Goal: Task Accomplishment & Management: Use online tool/utility

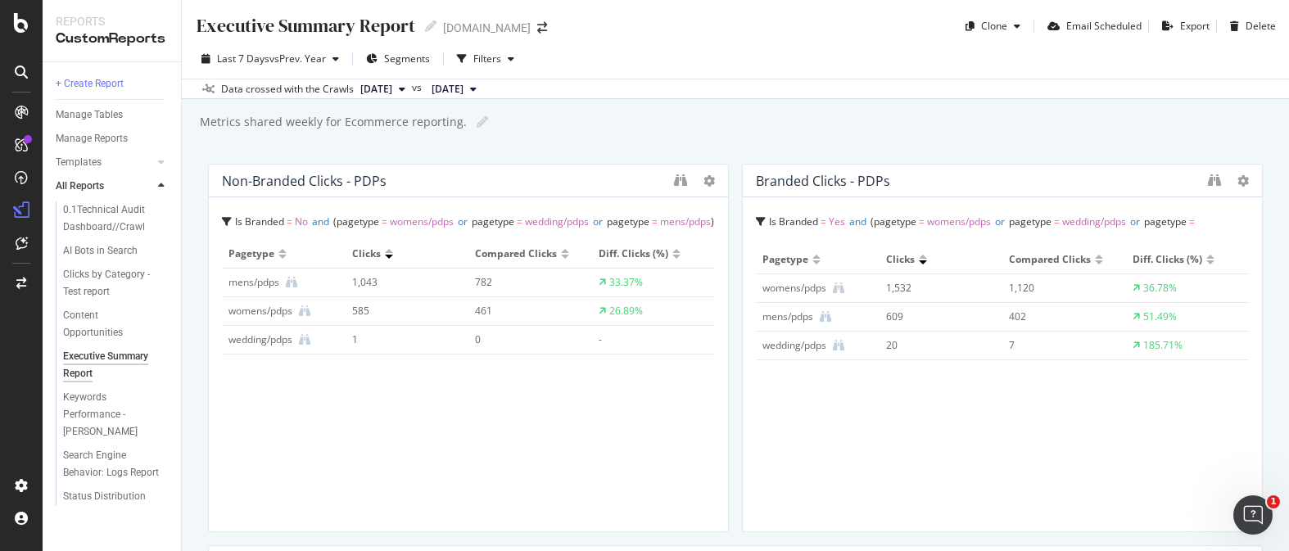
scroll to position [871, 0]
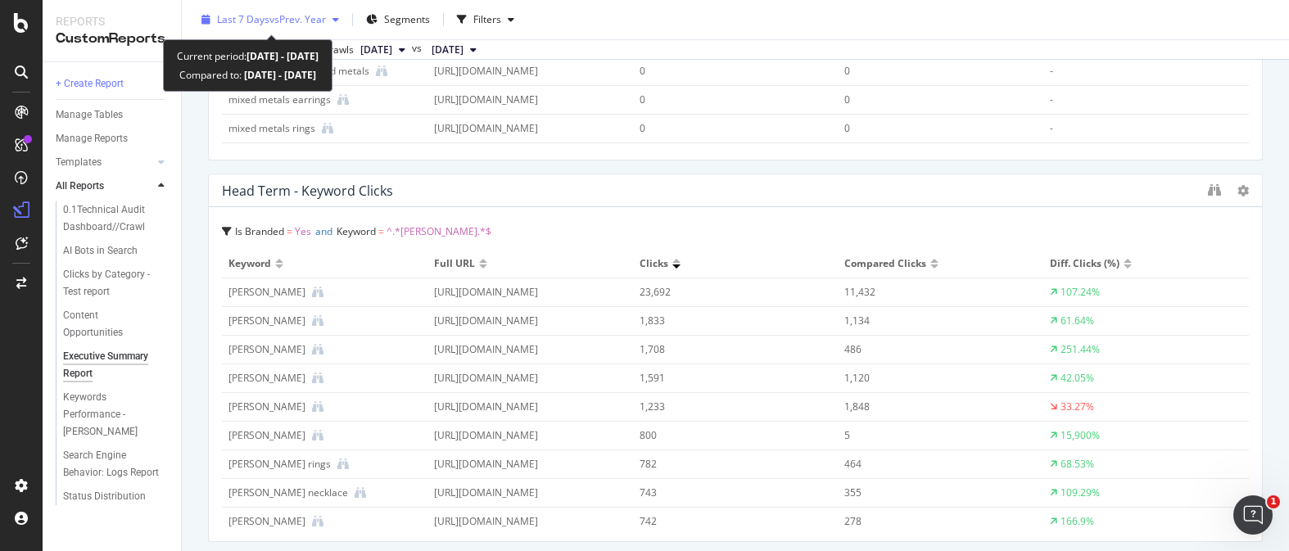
click at [339, 12] on div "Last 7 Days vs Prev. Year" at bounding box center [270, 19] width 151 height 25
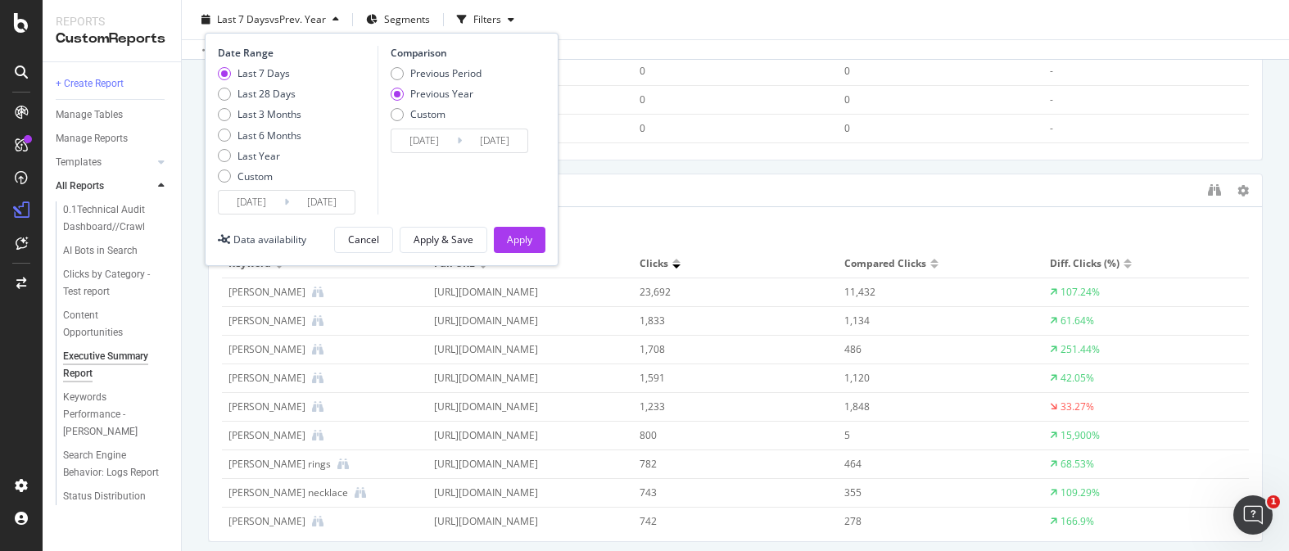
click at [309, 207] on input "[DATE]" at bounding box center [322, 202] width 66 height 23
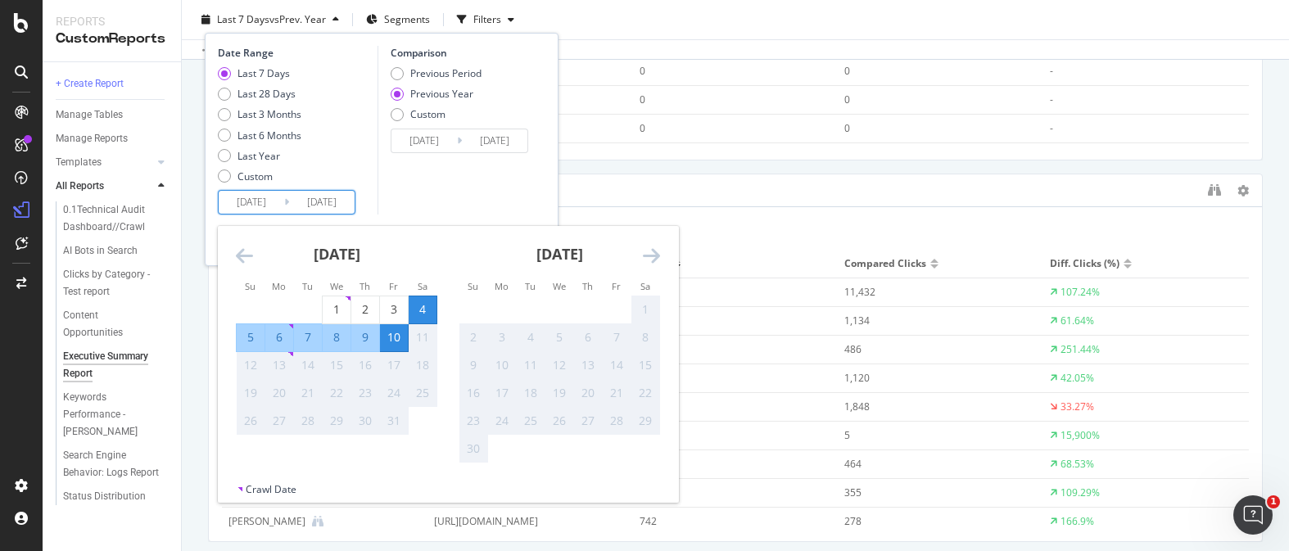
click at [256, 342] on div "5" at bounding box center [251, 337] width 28 height 16
type input "[DATE]"
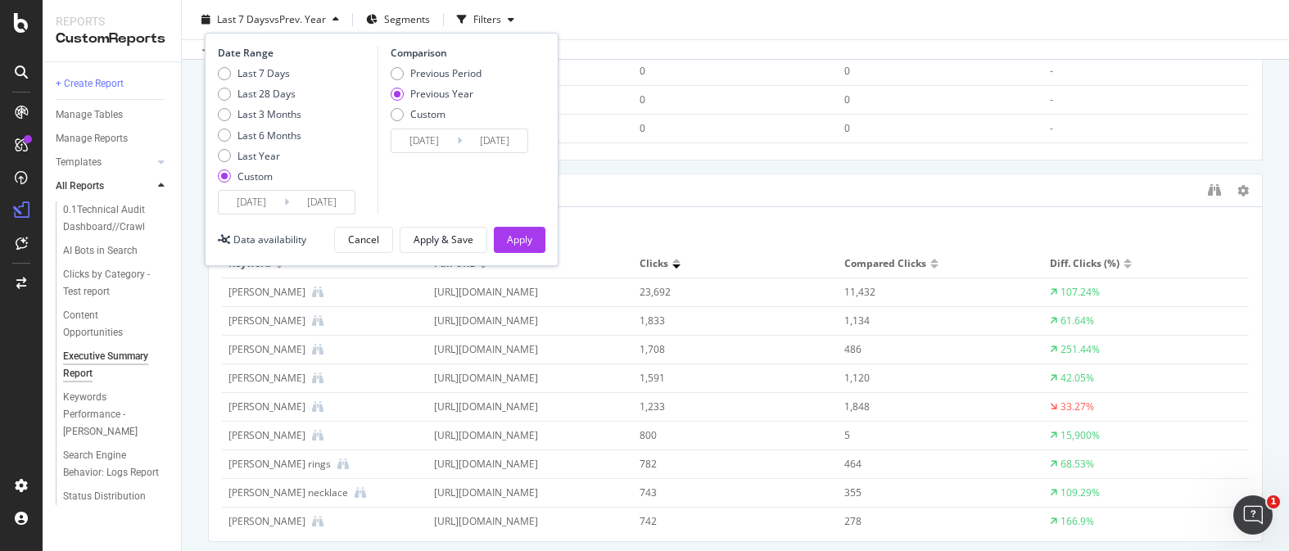
click at [272, 200] on input "[DATE]" at bounding box center [252, 202] width 66 height 23
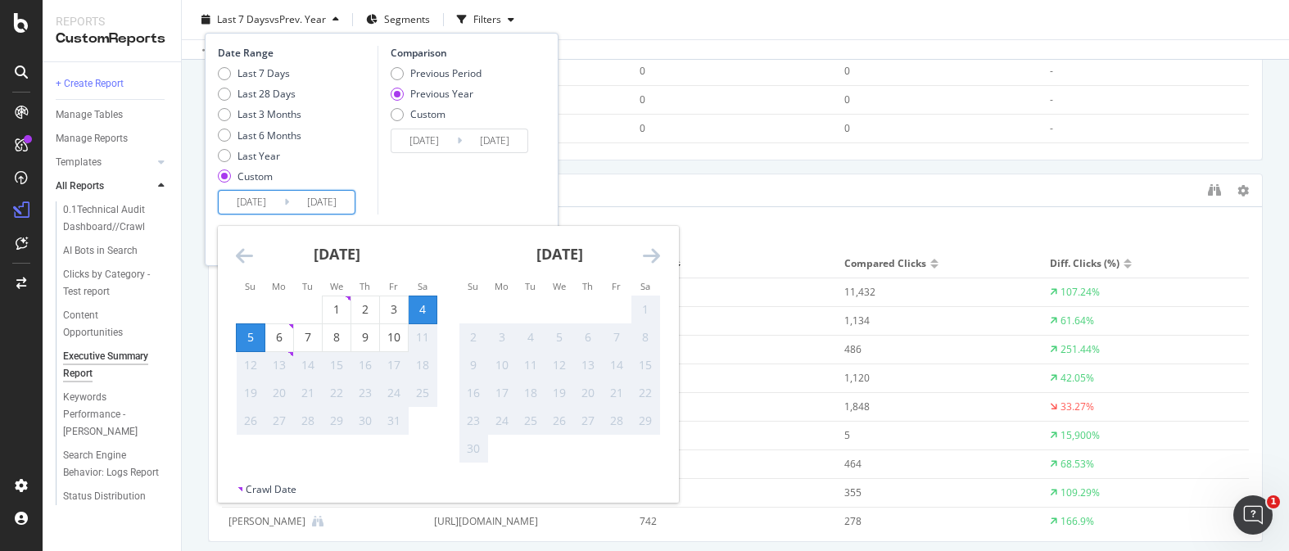
click at [248, 346] on div "5" at bounding box center [251, 337] width 28 height 27
type input "[DATE]"
click at [395, 332] on div "10" at bounding box center [394, 337] width 28 height 16
type input "[DATE]"
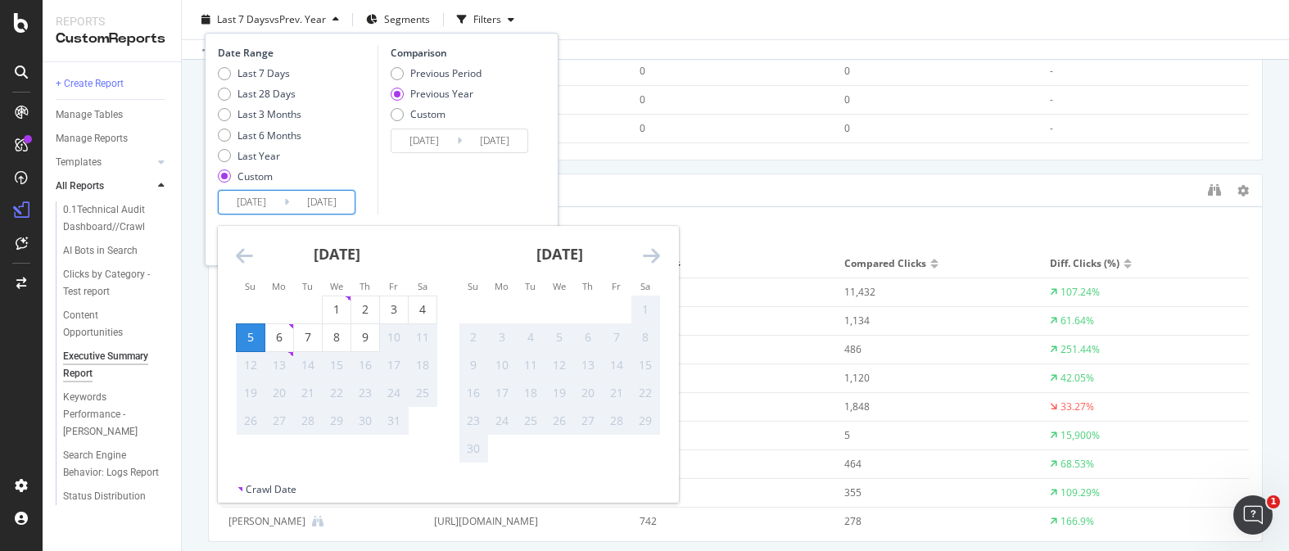
type input "[DATE]"
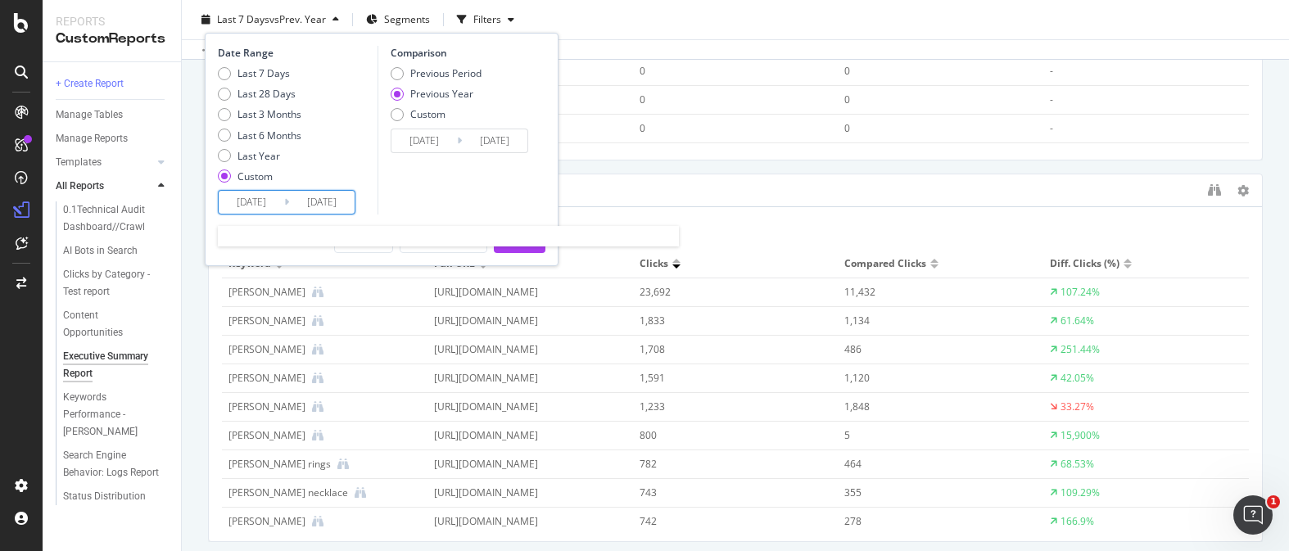
click at [344, 198] on input "[DATE]" at bounding box center [322, 202] width 66 height 23
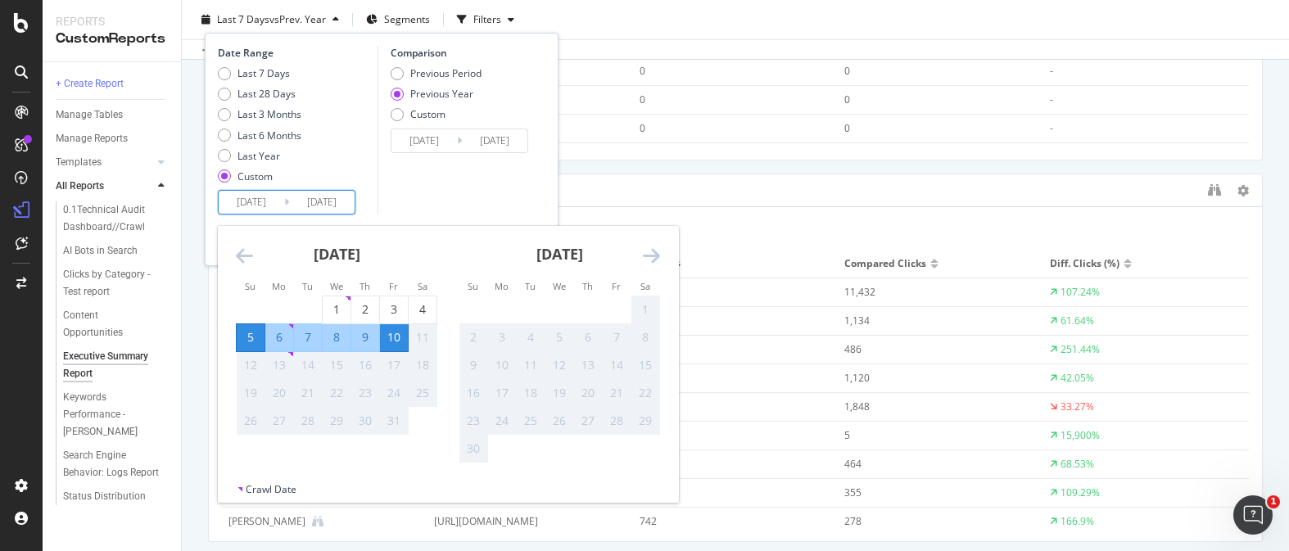
click at [422, 338] on div "11" at bounding box center [423, 337] width 28 height 16
click at [342, 198] on input "[DATE]" at bounding box center [322, 202] width 66 height 23
click at [350, 206] on input "[DATE]" at bounding box center [322, 202] width 66 height 23
click at [344, 174] on div "Last 7 Days Last 28 Days Last 3 Months Last 6 Months Last Year Custom" at bounding box center [296, 128] width 156 height 124
type input "[DATE]"
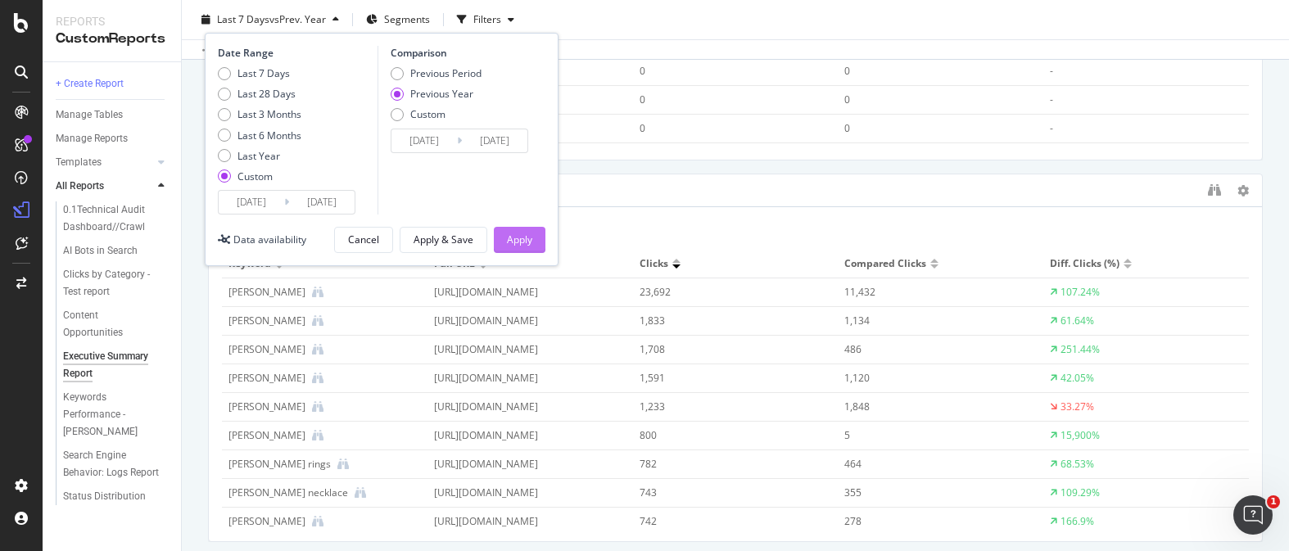
click at [515, 247] on div "Apply" at bounding box center [519, 240] width 25 height 14
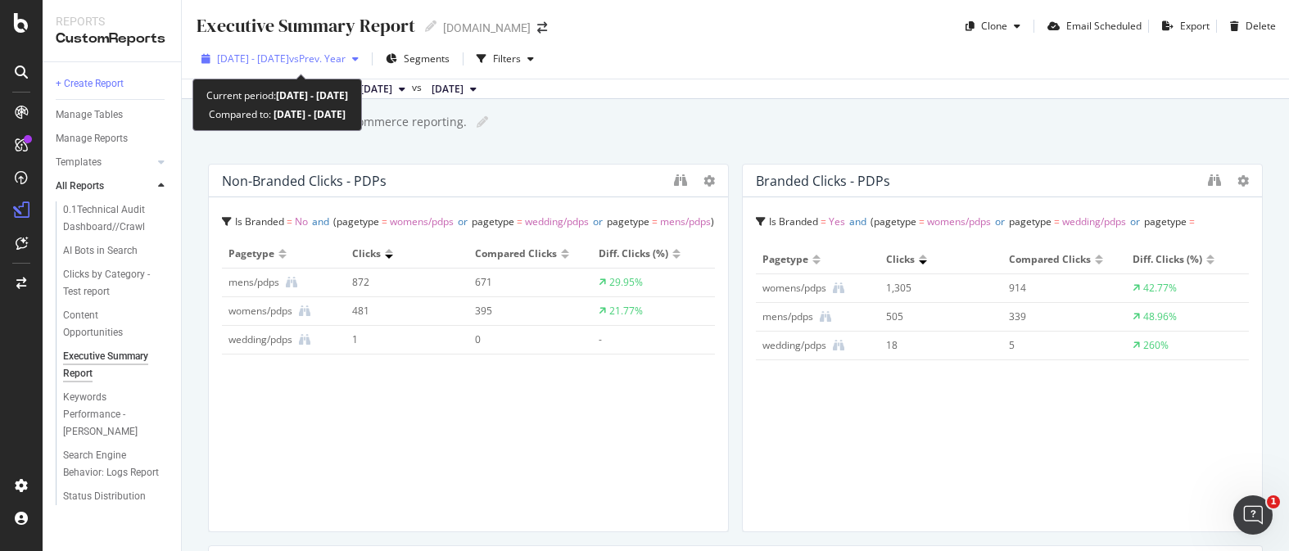
click at [346, 53] on span "vs Prev. Year" at bounding box center [317, 59] width 57 height 14
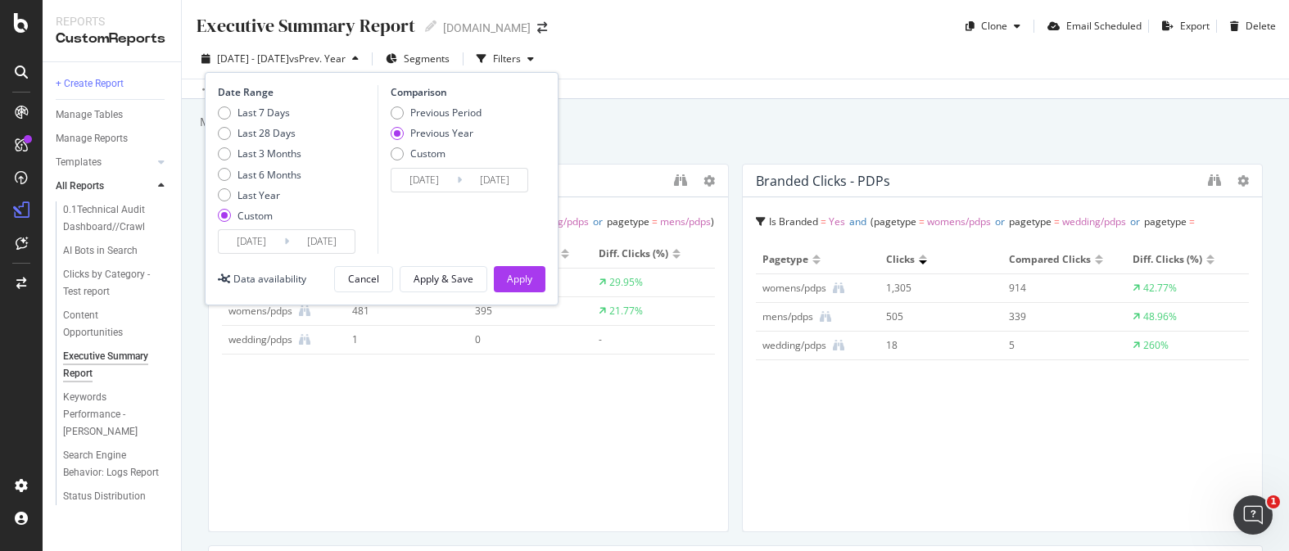
click at [616, 68] on div "[DATE] - [DATE] vs Prev. Year Segments Filters Date Range Last 7 Days Last 28 D…" at bounding box center [735, 62] width 1107 height 33
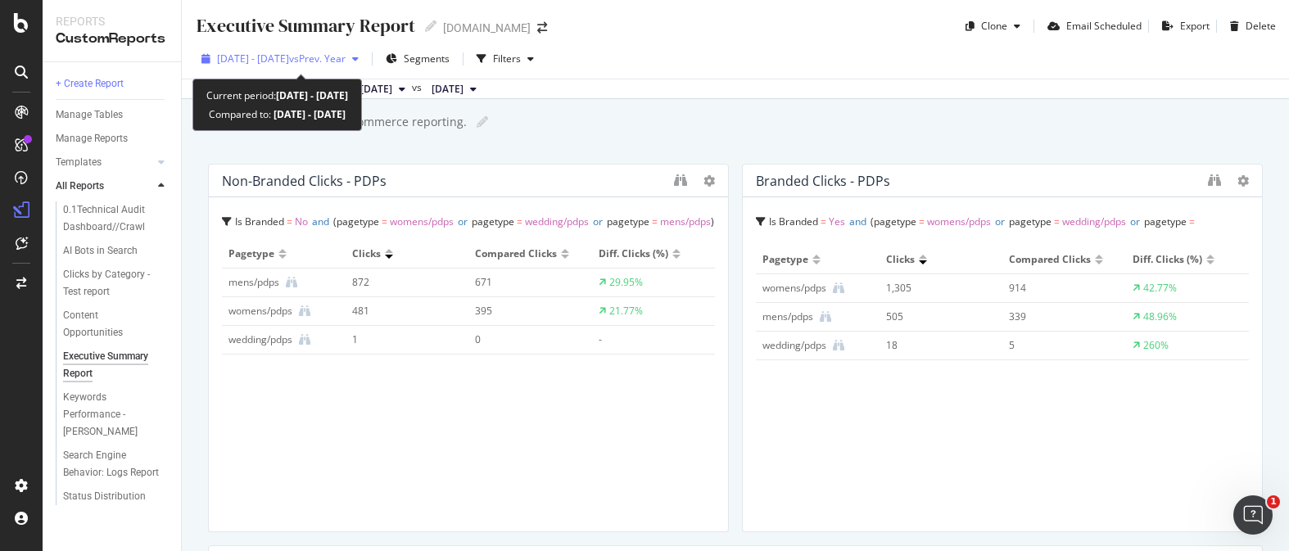
click at [343, 66] on div "[DATE] - [DATE] vs Prev. Year" at bounding box center [281, 59] width 129 height 14
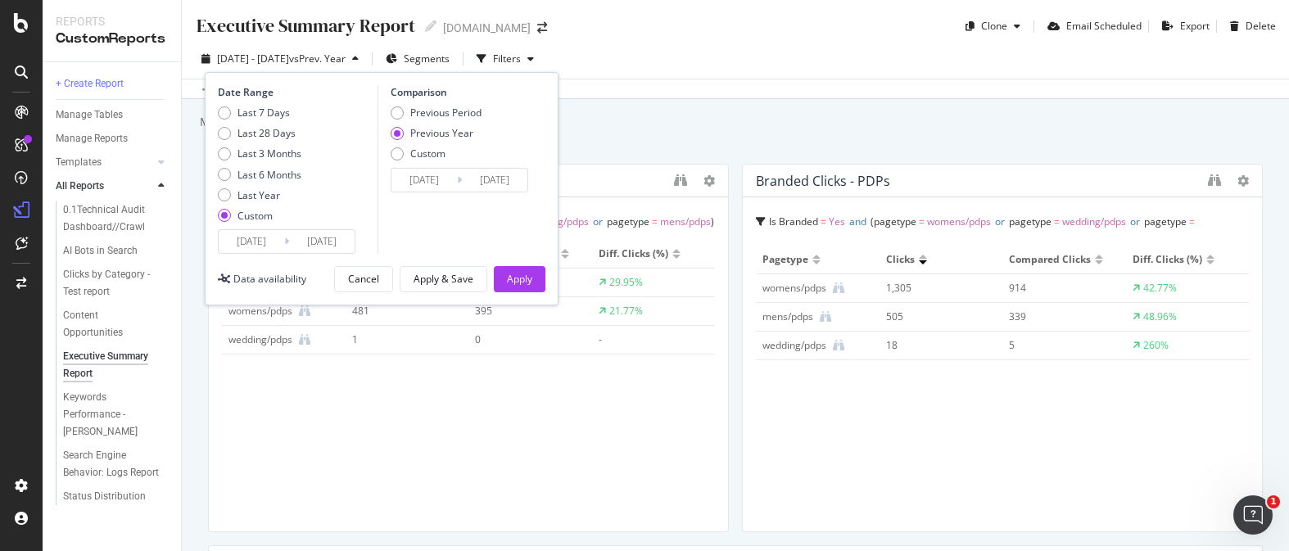
click at [303, 243] on input "[DATE]" at bounding box center [322, 241] width 66 height 23
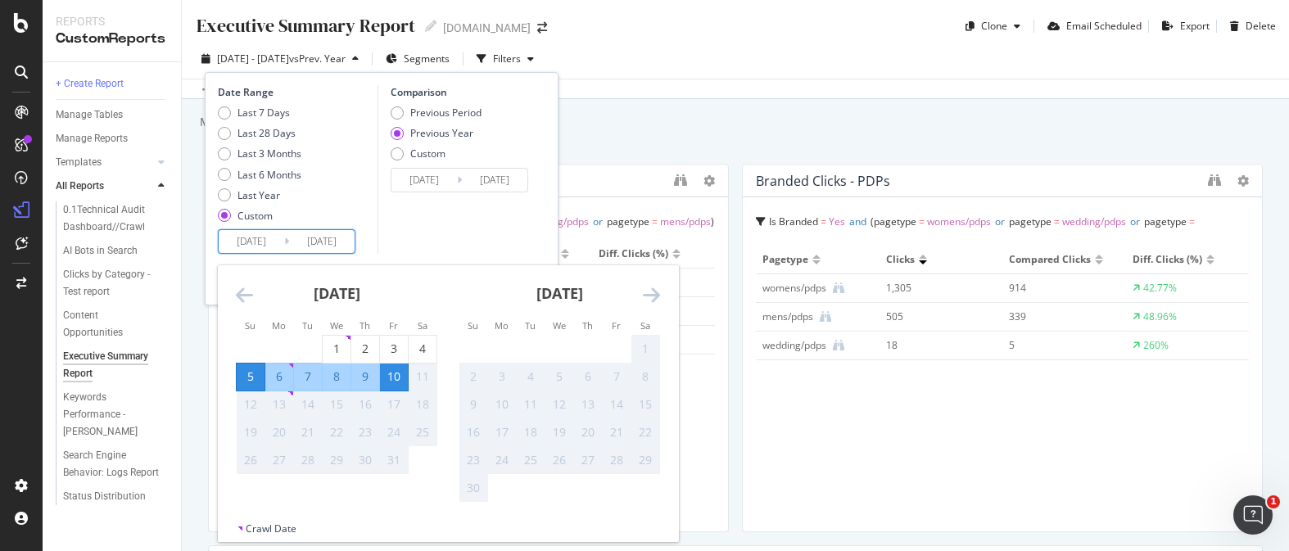
click at [455, 231] on div "Comparison Previous Period Previous Year Custom [DATE] Navigate forward to inte…" at bounding box center [456, 169] width 156 height 169
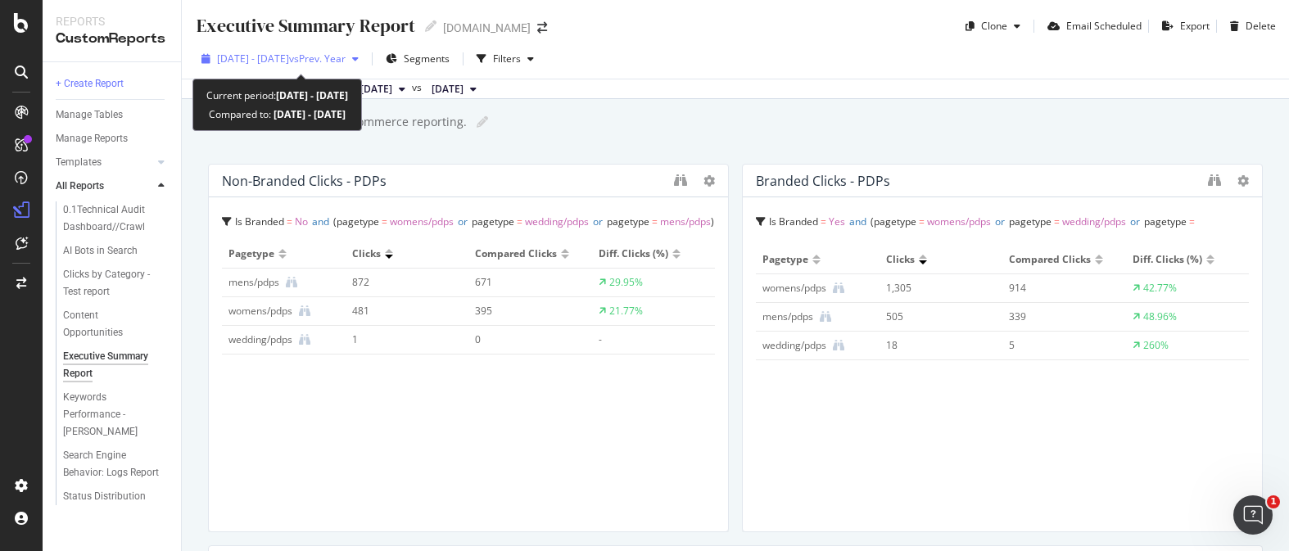
click at [323, 70] on div "[DATE] - [DATE] vs Prev. Year" at bounding box center [280, 59] width 170 height 25
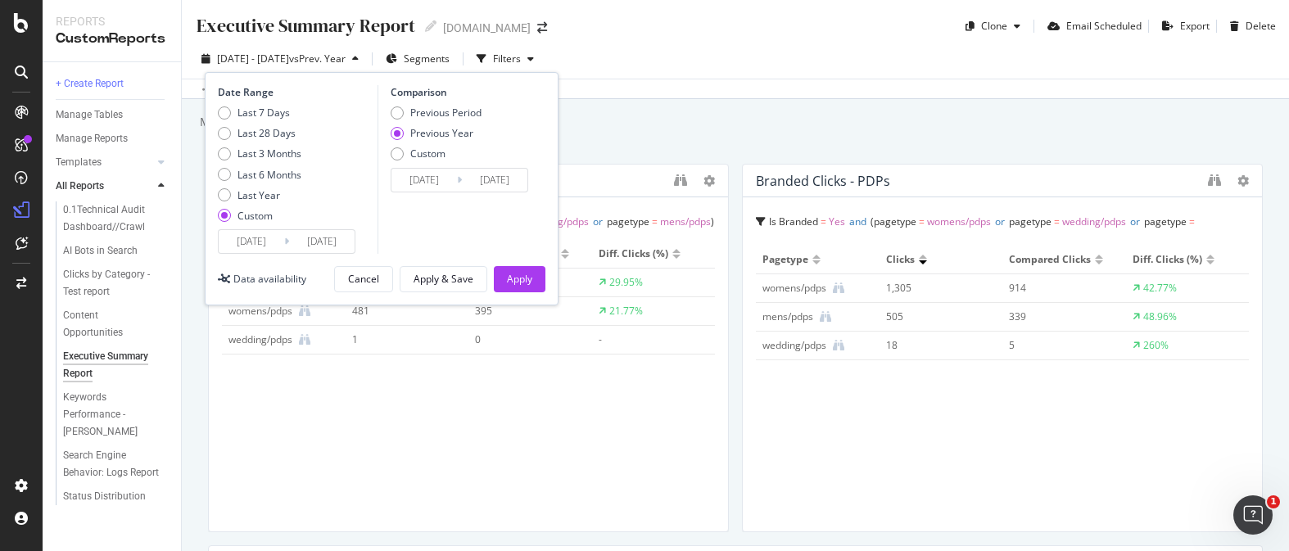
click at [340, 243] on input "[DATE]" at bounding box center [322, 241] width 66 height 23
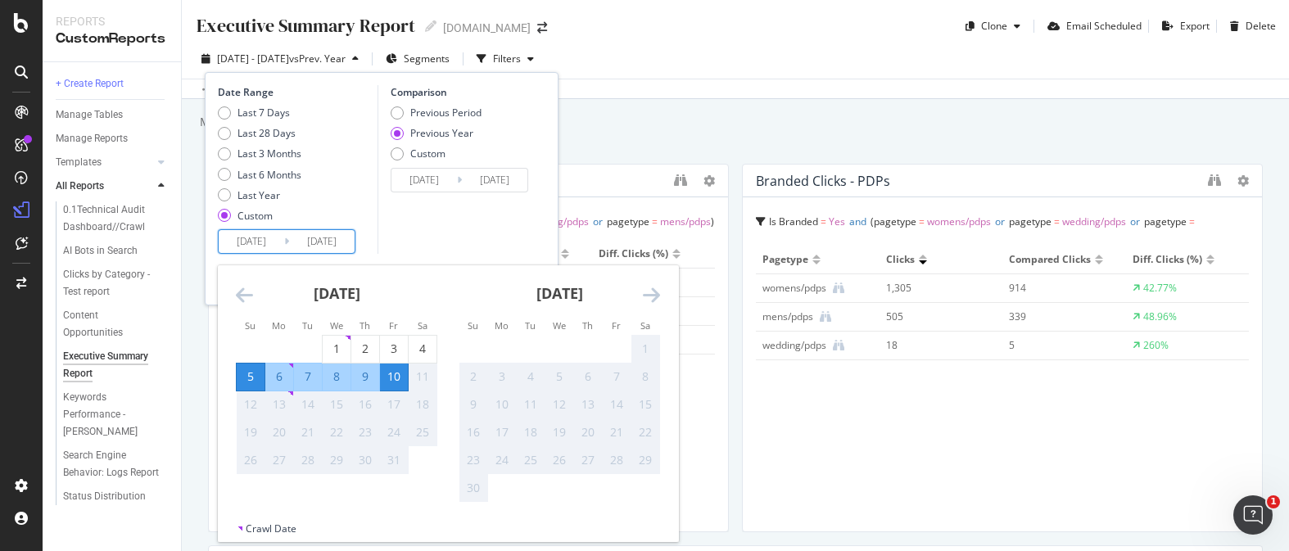
click at [241, 292] on icon "Move backward to switch to the previous month." at bounding box center [244, 295] width 17 height 20
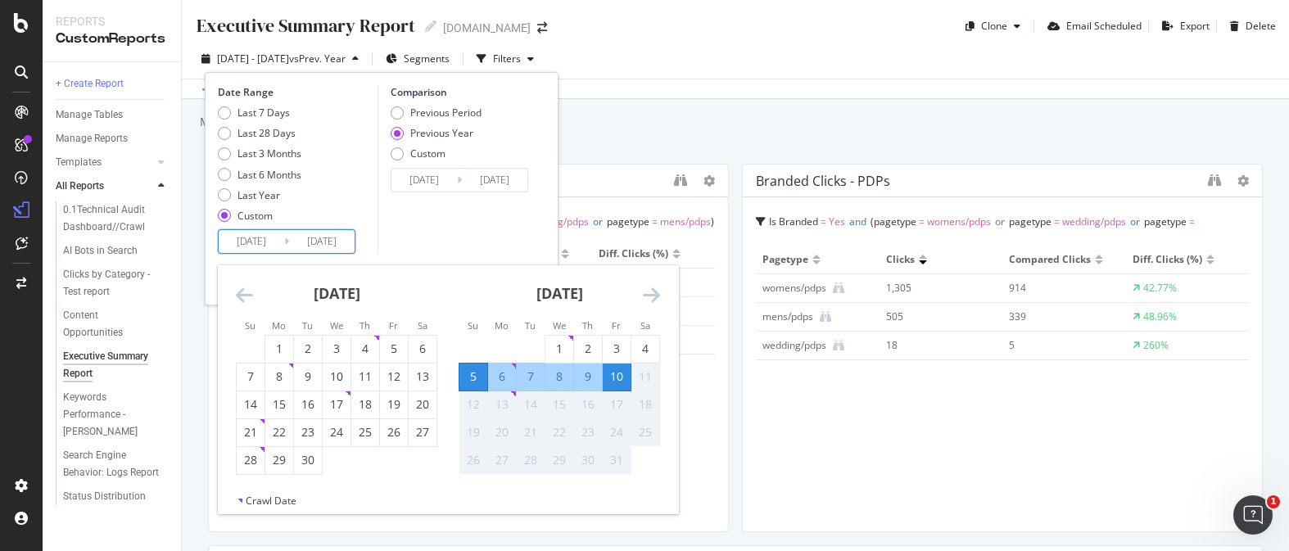
click at [654, 298] on icon "Move forward to switch to the next month." at bounding box center [651, 295] width 17 height 20
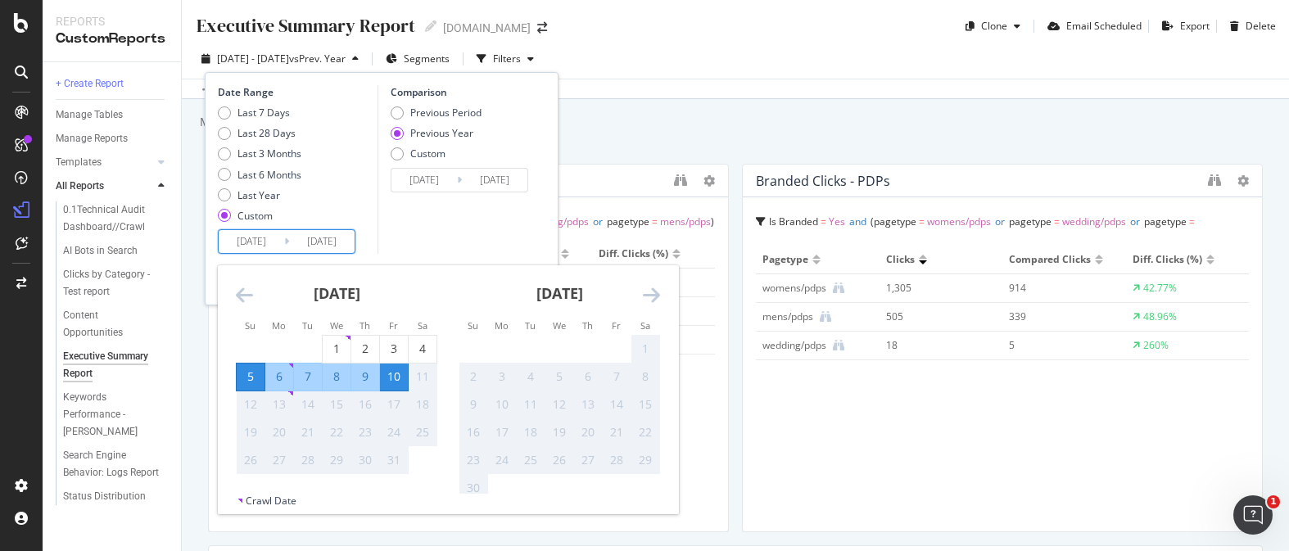
click at [654, 296] on icon "Move forward to switch to the next month." at bounding box center [651, 295] width 17 height 20
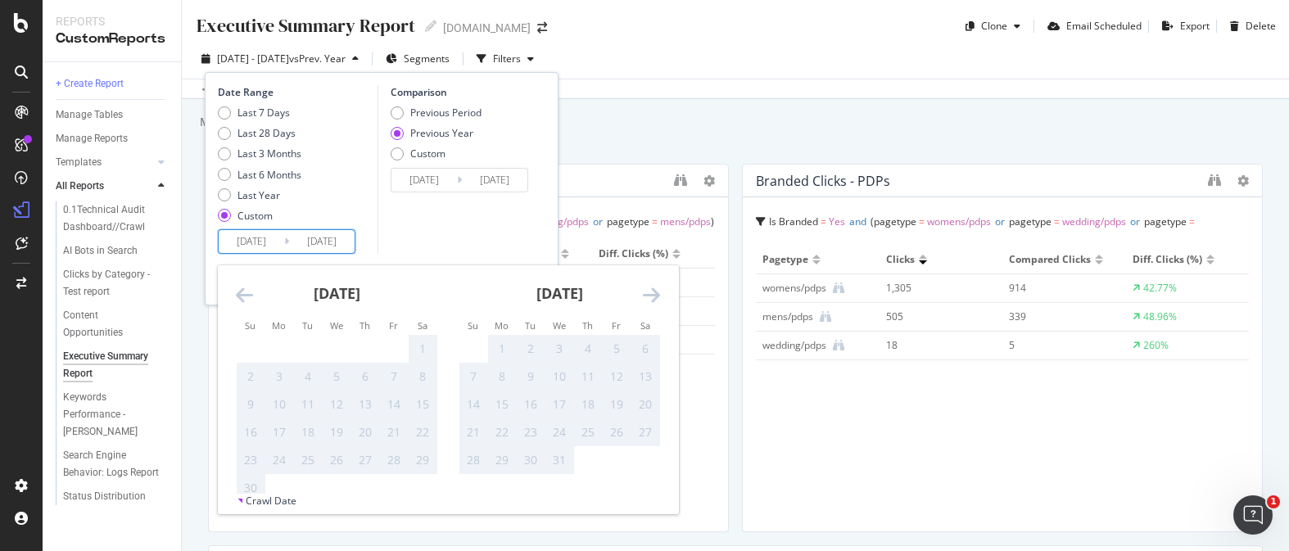
click at [251, 289] on icon "Move backward to switch to the previous month." at bounding box center [244, 295] width 17 height 20
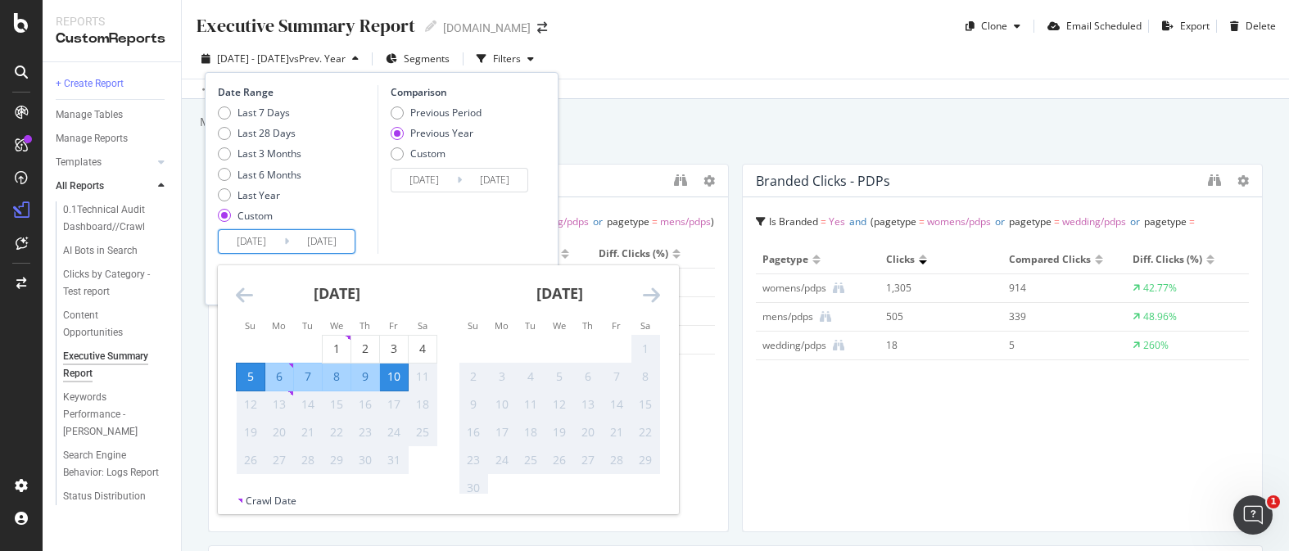
click at [257, 369] on div "5" at bounding box center [251, 377] width 28 height 16
type input "[DATE]"
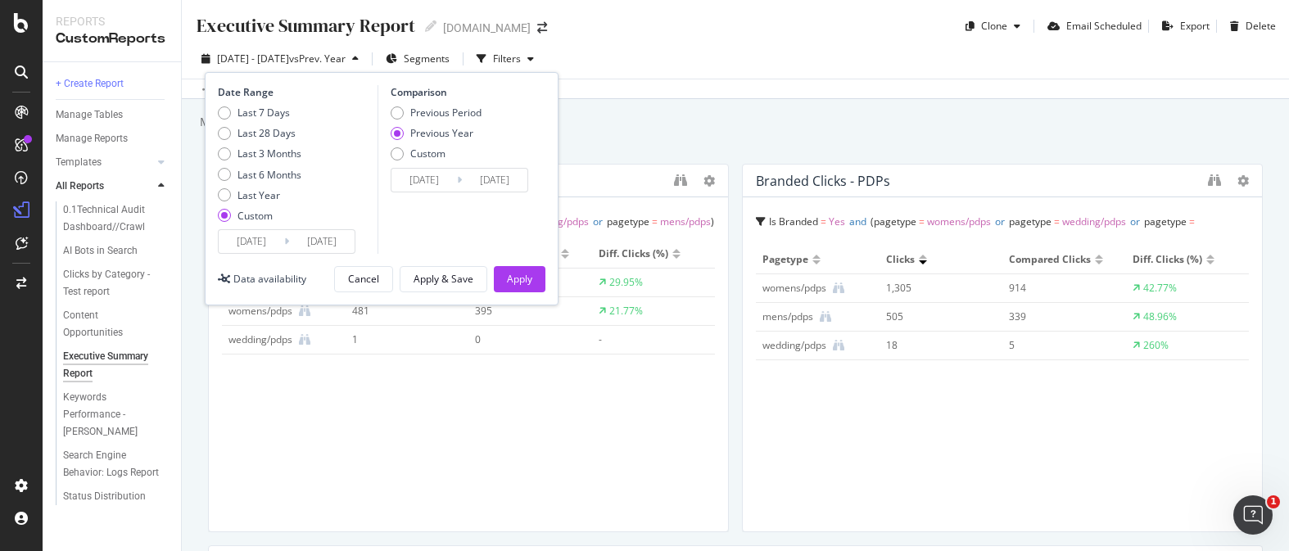
click at [340, 243] on input "[DATE]" at bounding box center [322, 241] width 66 height 23
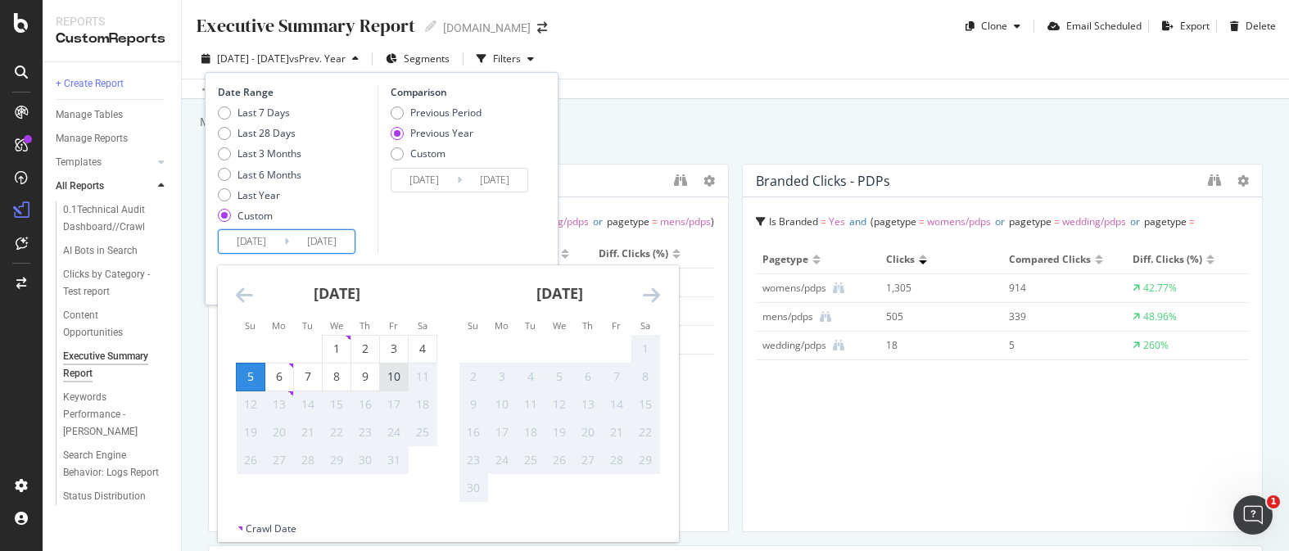
click at [391, 375] on div "10" at bounding box center [394, 377] width 28 height 16
type input "[DATE]"
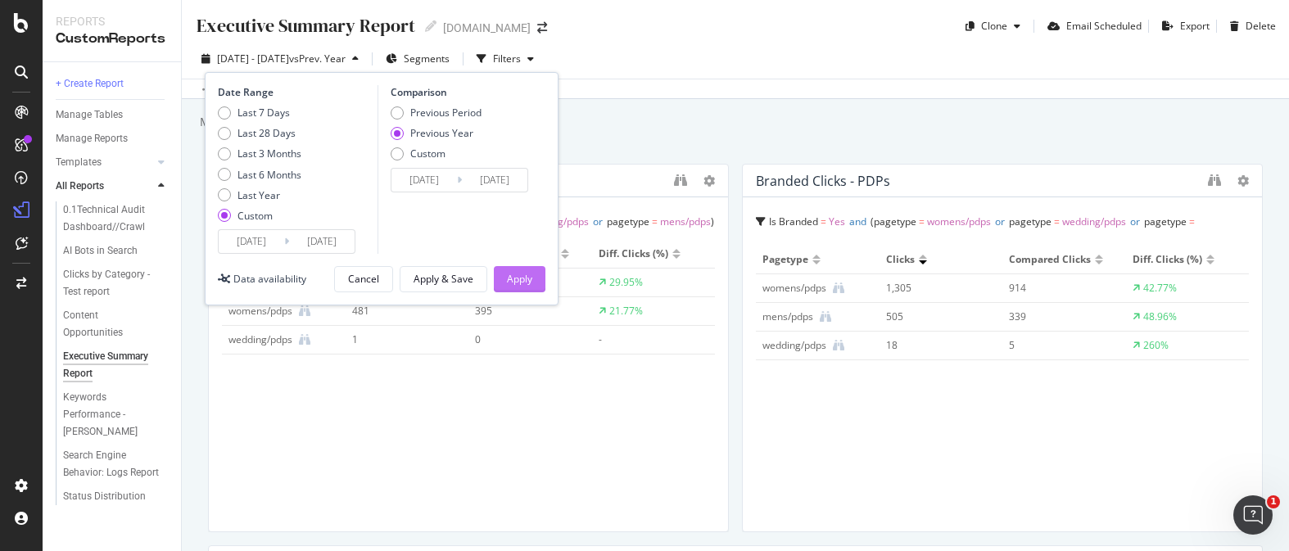
click at [525, 276] on div "Apply" at bounding box center [519, 279] width 25 height 14
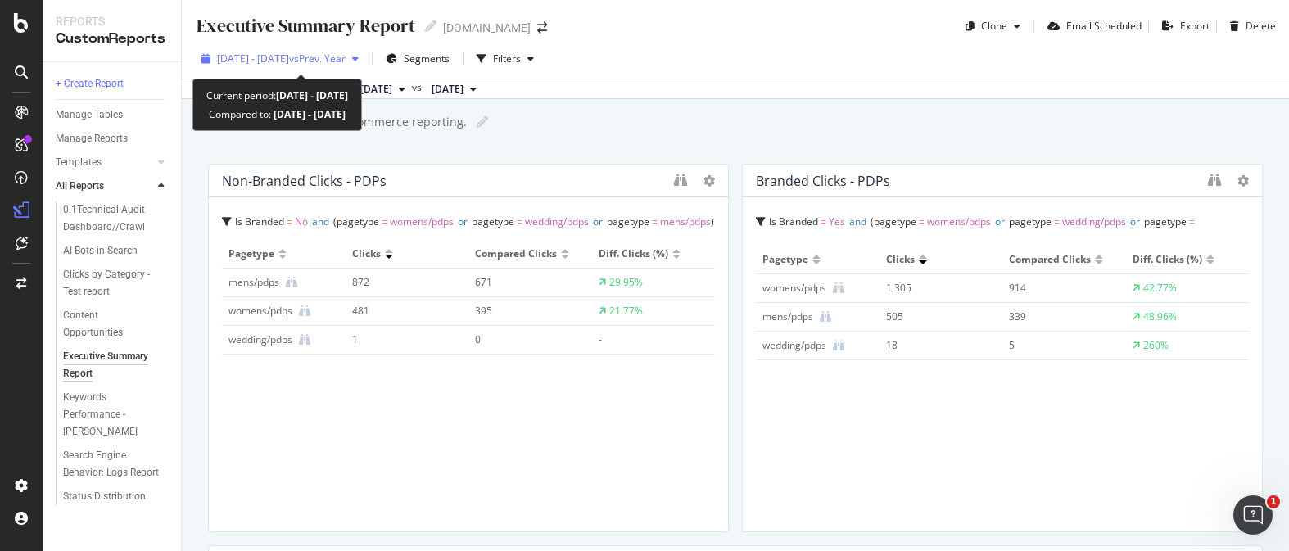
click at [289, 61] on span "[DATE] - [DATE]" at bounding box center [253, 59] width 72 height 14
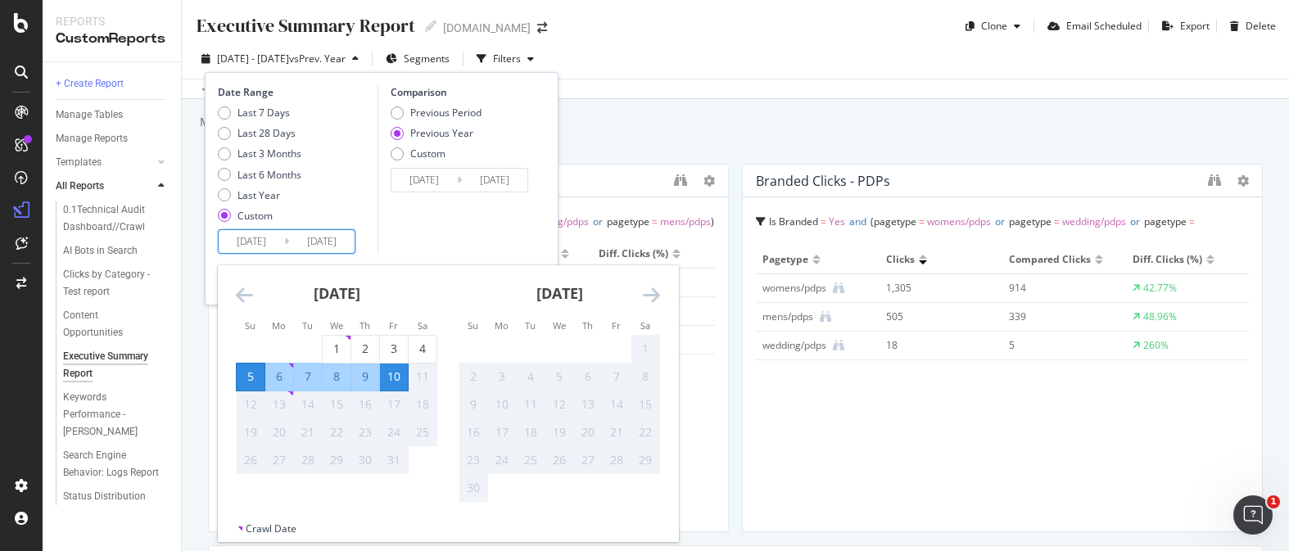
click at [331, 243] on input "[DATE]" at bounding box center [322, 241] width 66 height 23
click at [422, 374] on div "11" at bounding box center [423, 377] width 28 height 16
click at [505, 255] on div "Date Range Last 7 Days Last 28 Days Last 3 Months Last 6 Months Last Year Custo…" at bounding box center [382, 188] width 354 height 233
